Goal: Transaction & Acquisition: Purchase product/service

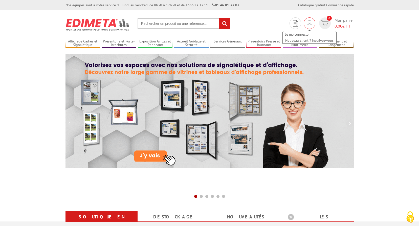
click at [311, 25] on img at bounding box center [310, 23] width 6 height 6
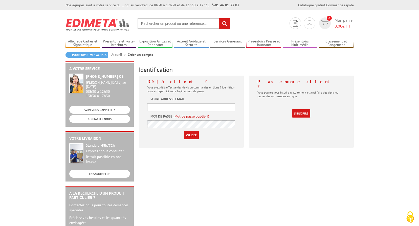
type input "[EMAIL_ADDRESS][DOMAIN_NAME]"
click at [186, 135] on input "Valider" at bounding box center [191, 135] width 15 height 8
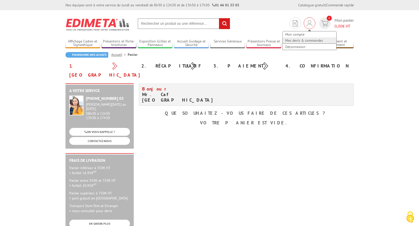
click at [305, 41] on link "Mes devis & commandes" at bounding box center [310, 40] width 54 height 6
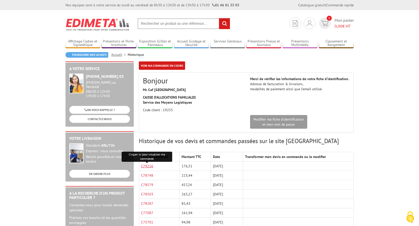
click at [148, 166] on link "C79216" at bounding box center [147, 166] width 12 height 5
click at [162, 28] on input "text" at bounding box center [184, 23] width 93 height 11
click at [162, 23] on input "text" at bounding box center [184, 23] width 93 height 11
paste input "RAIL D'AFFICHAGE MURAL GRIP'DOC 31 CM"
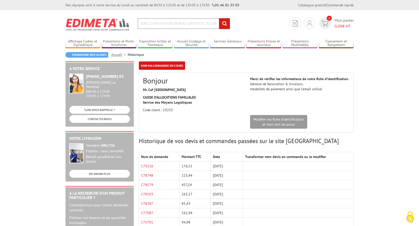
type input "RAIL D'AFFICHAGE MURAL GRIP'DOC 31 CM"
click at [227, 25] on input "rechercher" at bounding box center [224, 23] width 11 height 11
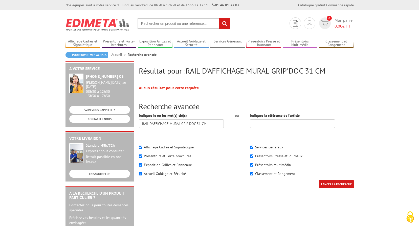
click at [153, 23] on input "text" at bounding box center [184, 23] width 93 height 11
type input "rail d'affichage"
click at [219, 18] on input "rechercher" at bounding box center [224, 23] width 11 height 11
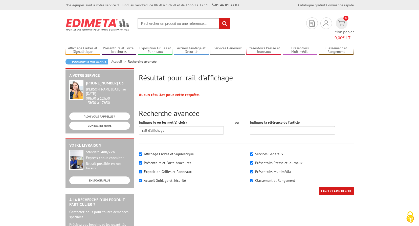
click at [173, 152] on label "Affichage Cadres et Signalétique" at bounding box center [169, 154] width 50 height 5
click at [142, 152] on input"] "Affichage Cadres et Signalétique" at bounding box center [140, 153] width 3 height 3
checkbox input"] "false"
click at [142, 151] on div "Affichage Cadres et Signalétique" at bounding box center [191, 153] width 104 height 5
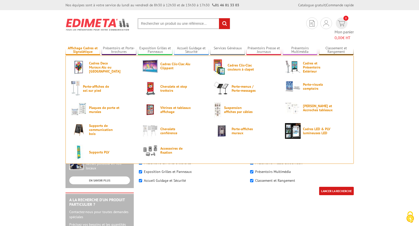
click at [81, 46] on link "Affichage Cadres et Signalétique" at bounding box center [82, 50] width 35 height 8
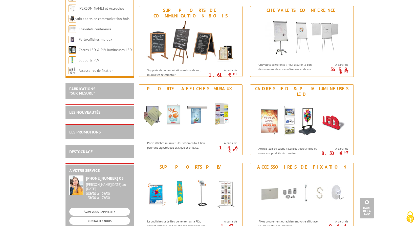
scroll to position [556, 0]
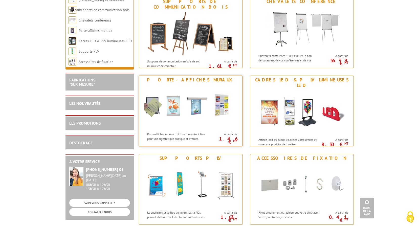
click at [187, 79] on div "Porte-affiches muraux" at bounding box center [190, 80] width 101 height 6
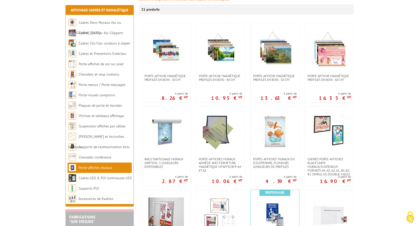
scroll to position [101, 0]
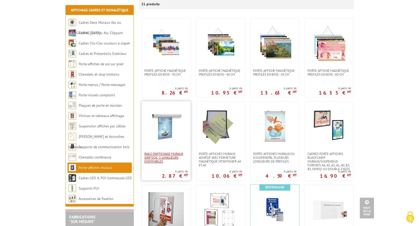
click at [163, 152] on span "Rails d'affichage muraux Grip'Doc, 5 longueurs disponibles" at bounding box center [165, 157] width 43 height 11
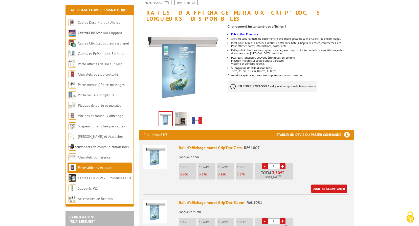
scroll to position [76, 0]
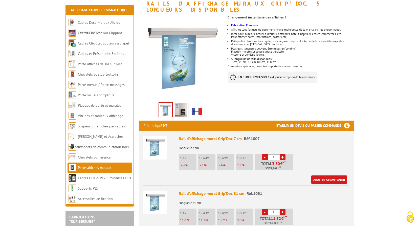
click at [180, 107] on img at bounding box center [181, 111] width 12 height 16
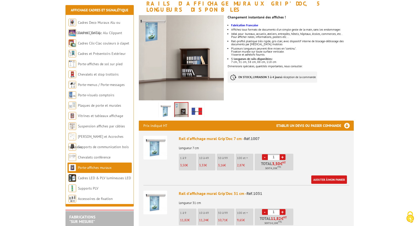
click at [161, 107] on img at bounding box center [166, 111] width 12 height 16
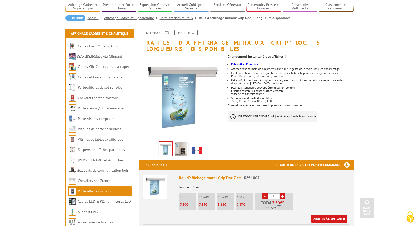
scroll to position [0, 0]
